Goal: Task Accomplishment & Management: Use online tool/utility

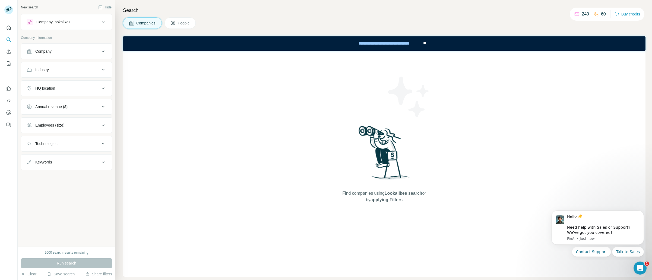
click at [186, 25] on span "People" at bounding box center [184, 22] width 12 height 5
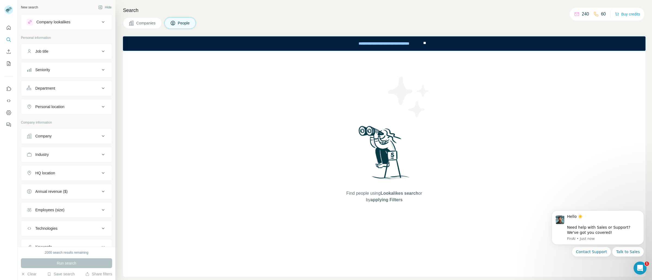
click at [150, 24] on span "Companies" at bounding box center [146, 22] width 20 height 5
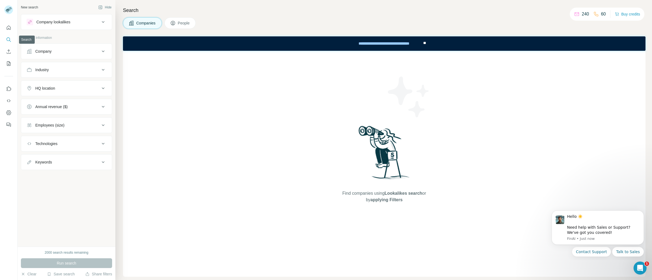
click at [7, 40] on icon "Search" at bounding box center [8, 39] width 5 height 5
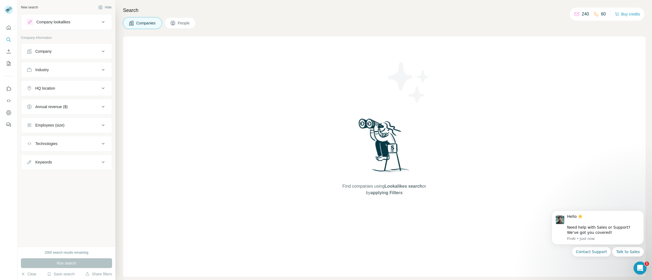
click at [153, 24] on span "Companies" at bounding box center [146, 22] width 20 height 5
click at [104, 52] on icon at bounding box center [103, 51] width 7 height 7
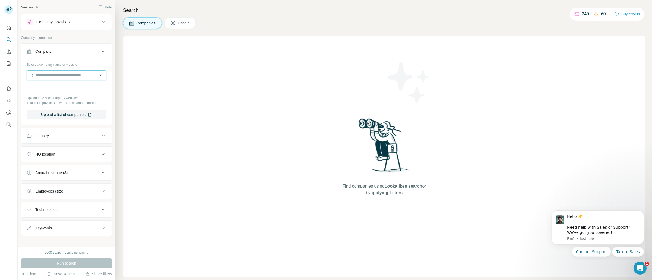
click at [71, 77] on input "text" at bounding box center [67, 75] width 80 height 10
type input "**********"
click at [149, 87] on div "Find companies using Lookalikes search or by applying Filters" at bounding box center [384, 156] width 522 height 240
click at [100, 24] on icon at bounding box center [103, 22] width 7 height 7
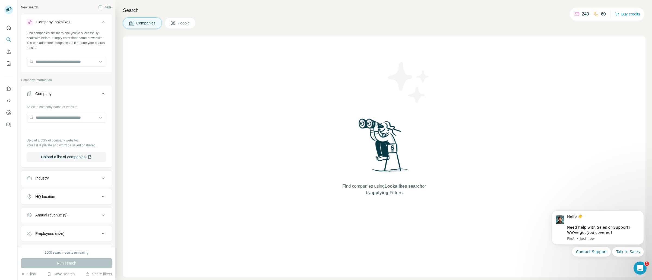
click at [100, 24] on icon at bounding box center [103, 22] width 7 height 7
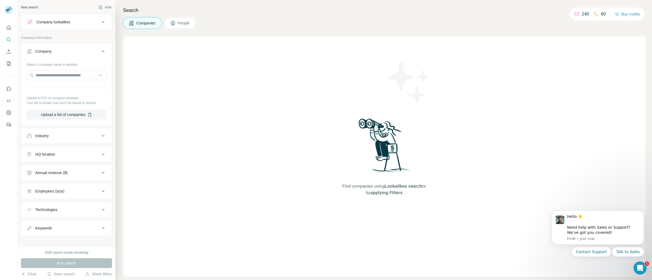
click at [102, 52] on icon at bounding box center [103, 51] width 3 height 2
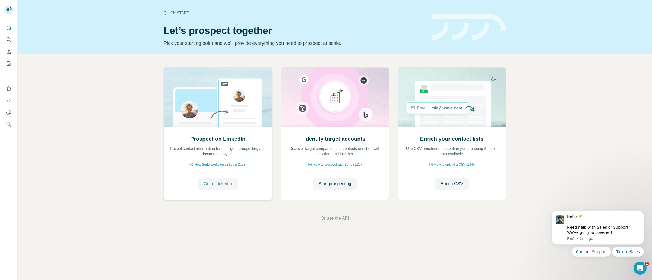
click at [224, 185] on span "Go to LinkedIn" at bounding box center [217, 183] width 28 height 7
